Goal: Task Accomplishment & Management: Use online tool/utility

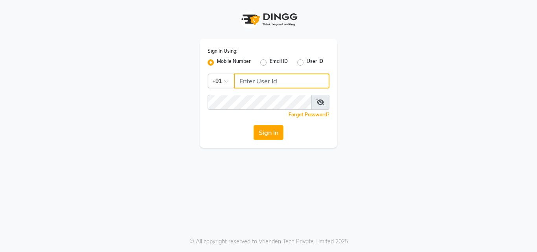
click at [239, 82] on input "Username" at bounding box center [282, 81] width 96 height 15
type input "9920530407"
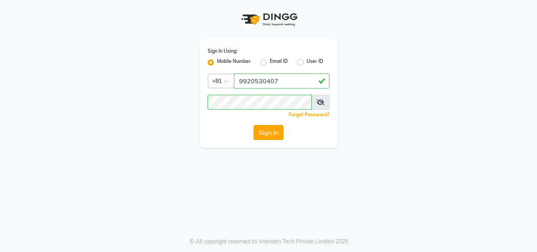
click at [271, 133] on button "Sign In" at bounding box center [269, 132] width 30 height 15
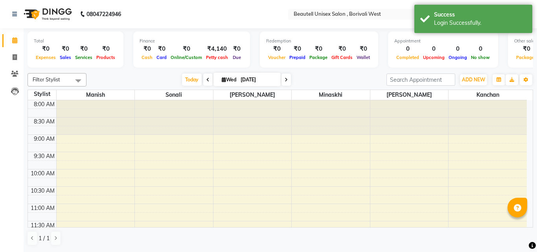
select select "en"
click at [14, 55] on icon at bounding box center [15, 57] width 4 height 6
select select "service"
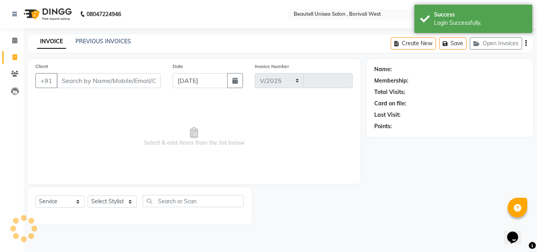
select select "7692"
type input "1126"
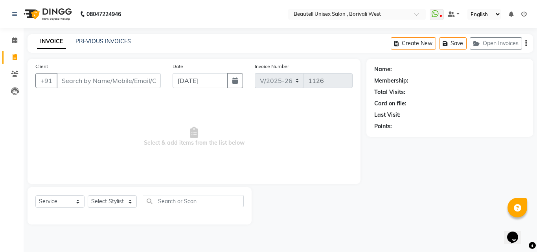
click at [60, 81] on input "Client" at bounding box center [109, 80] width 104 height 15
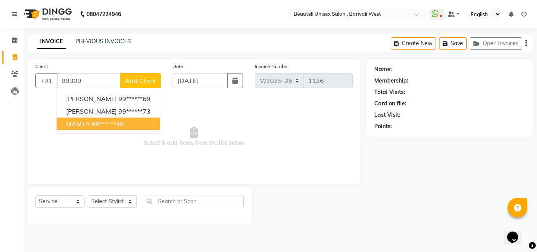
click at [70, 123] on span "MAMTA" at bounding box center [78, 124] width 24 height 8
type input "99******49"
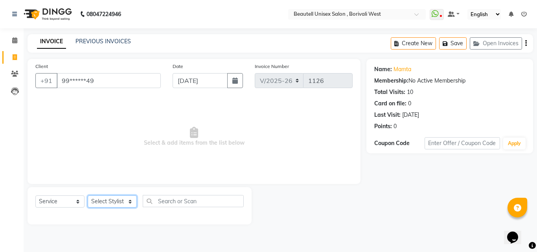
click at [131, 204] on select "Select Stylist [PERSON_NAME] [PERSON_NAME] [PERSON_NAME] [PERSON_NAME]" at bounding box center [112, 201] width 49 height 12
select select "89857"
click at [88, 195] on select "Select Stylist [PERSON_NAME] [PERSON_NAME] [PERSON_NAME] [PERSON_NAME]" at bounding box center [112, 201] width 49 height 12
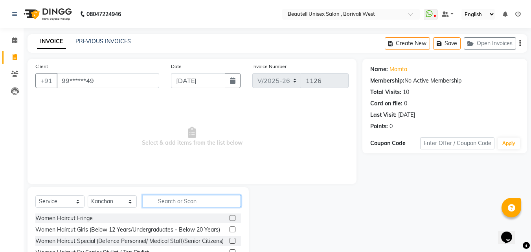
click at [156, 201] on input "text" at bounding box center [192, 201] width 98 height 12
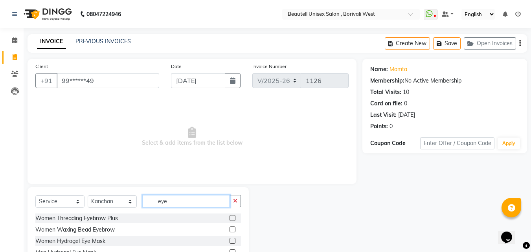
type input "eye"
click at [232, 219] on label at bounding box center [233, 218] width 6 height 6
click at [232, 219] on input "checkbox" at bounding box center [232, 218] width 5 height 5
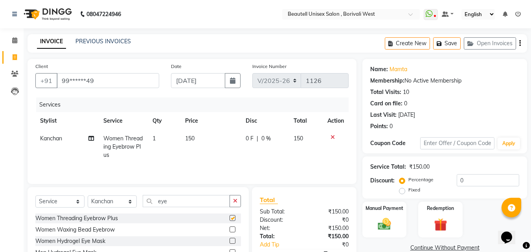
checkbox input "false"
click at [197, 138] on td "150" at bounding box center [210, 147] width 61 height 34
select select "89857"
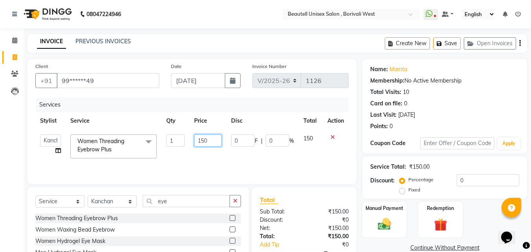
click at [208, 139] on input "150" at bounding box center [207, 140] width 27 height 12
type input "110"
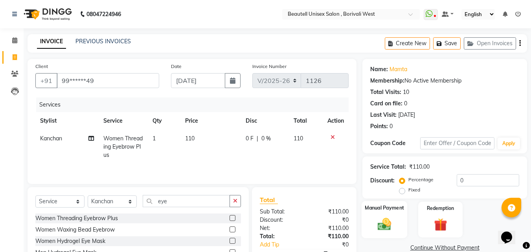
click at [386, 226] on img at bounding box center [385, 224] width 22 height 16
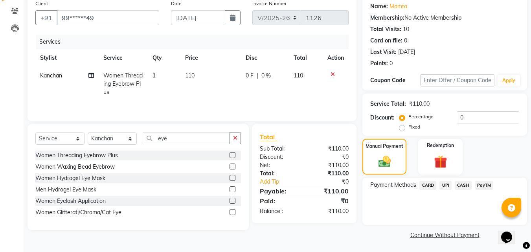
scroll to position [64, 0]
click at [481, 183] on span "PayTM" at bounding box center [484, 184] width 19 height 9
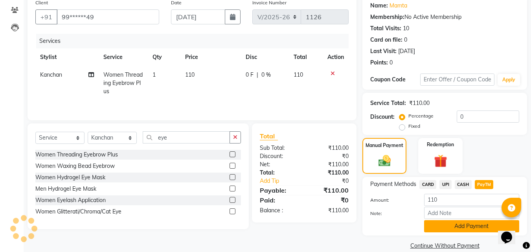
click at [467, 227] on button "Add Payment" at bounding box center [471, 226] width 95 height 12
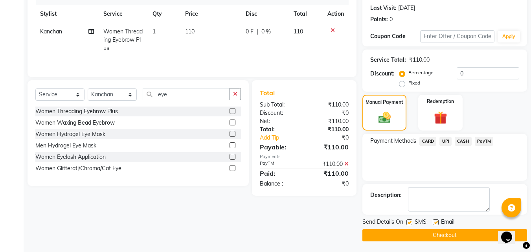
scroll to position [108, 0]
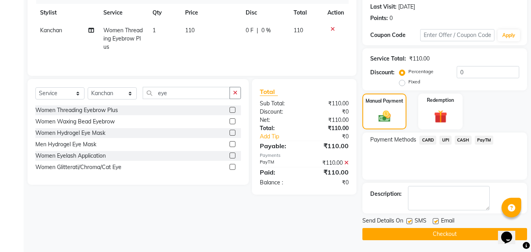
click at [411, 222] on label at bounding box center [410, 221] width 6 height 6
click at [411, 222] on input "checkbox" at bounding box center [409, 221] width 5 height 5
checkbox input "false"
click at [425, 234] on button "Checkout" at bounding box center [445, 234] width 165 height 12
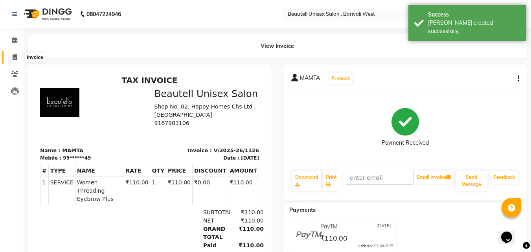
click at [14, 58] on icon at bounding box center [15, 57] width 4 height 6
select select "service"
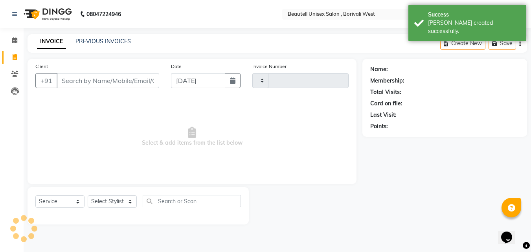
type input "1127"
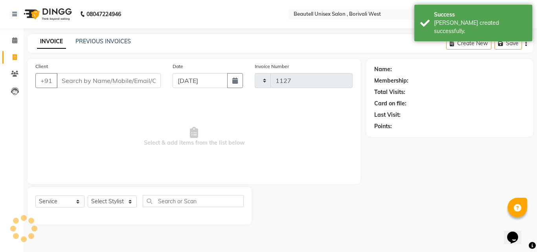
select select "7692"
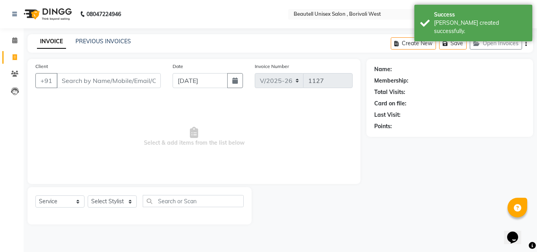
click at [61, 82] on input "Client" at bounding box center [109, 80] width 104 height 15
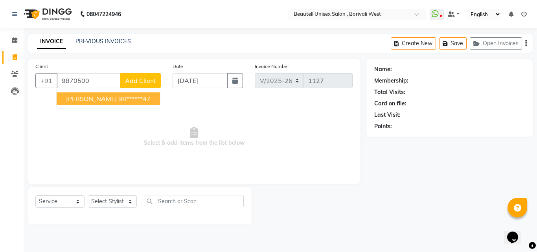
click at [83, 100] on span "[PERSON_NAME]" at bounding box center [91, 99] width 51 height 8
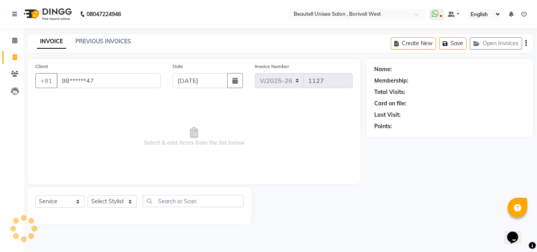
type input "98******47"
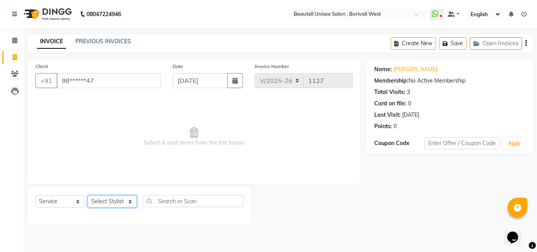
click at [131, 201] on select "Select Stylist [PERSON_NAME] [PERSON_NAME] [PERSON_NAME] [PERSON_NAME]" at bounding box center [112, 201] width 49 height 12
select select "89857"
click at [88, 195] on select "Select Stylist [PERSON_NAME] [PERSON_NAME] [PERSON_NAME] [PERSON_NAME]" at bounding box center [112, 201] width 49 height 12
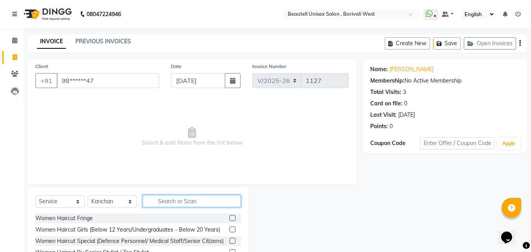
click at [171, 202] on input "text" at bounding box center [192, 201] width 98 height 12
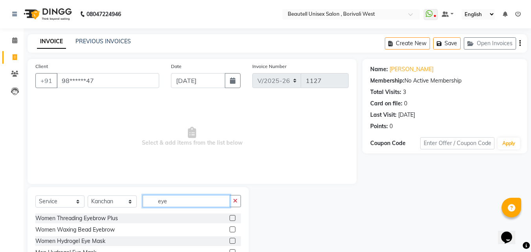
type input "eye"
click at [232, 218] on label at bounding box center [233, 218] width 6 height 6
click at [232, 218] on input "checkbox" at bounding box center [232, 218] width 5 height 5
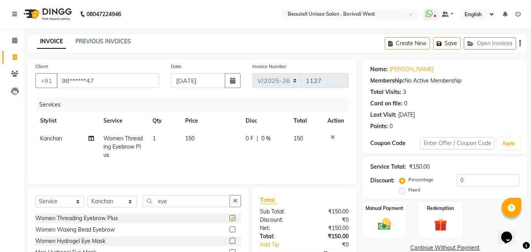
checkbox input "false"
click at [202, 132] on td "150" at bounding box center [210, 147] width 61 height 34
select select "89857"
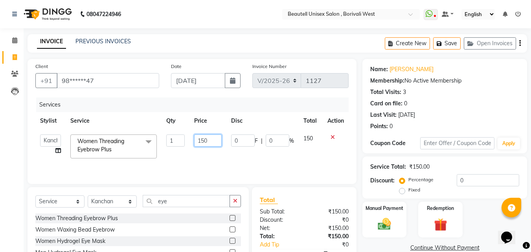
click at [210, 140] on input "150" at bounding box center [207, 140] width 27 height 12
type input "1"
type input "50"
click at [380, 225] on img at bounding box center [385, 224] width 22 height 16
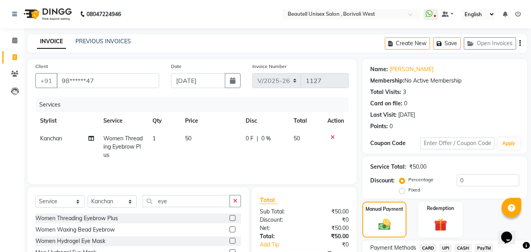
click at [465, 249] on span "CASH" at bounding box center [463, 248] width 17 height 9
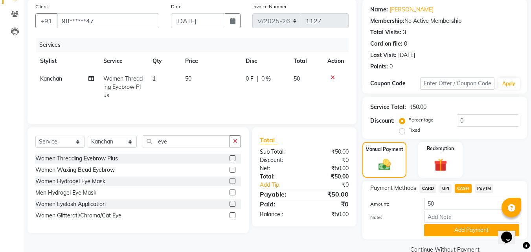
scroll to position [63, 0]
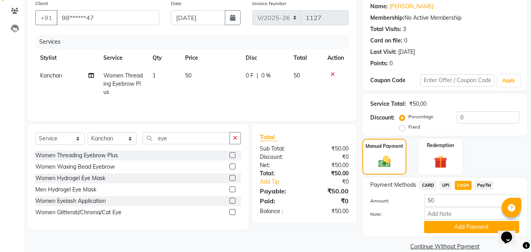
click at [458, 232] on button "Add Payment" at bounding box center [471, 227] width 95 height 12
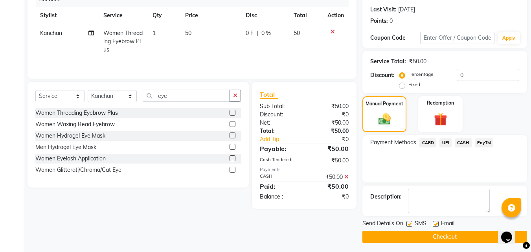
scroll to position [108, 0]
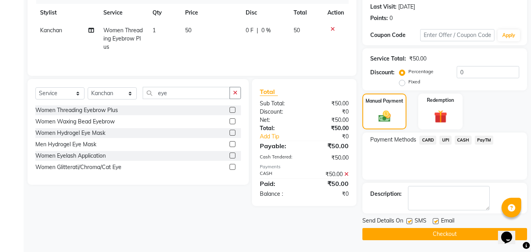
click at [411, 221] on label at bounding box center [410, 221] width 6 height 6
click at [411, 221] on input "checkbox" at bounding box center [409, 221] width 5 height 5
checkbox input "false"
click at [425, 234] on button "Checkout" at bounding box center [445, 234] width 165 height 12
